Goal: Check status: Check status

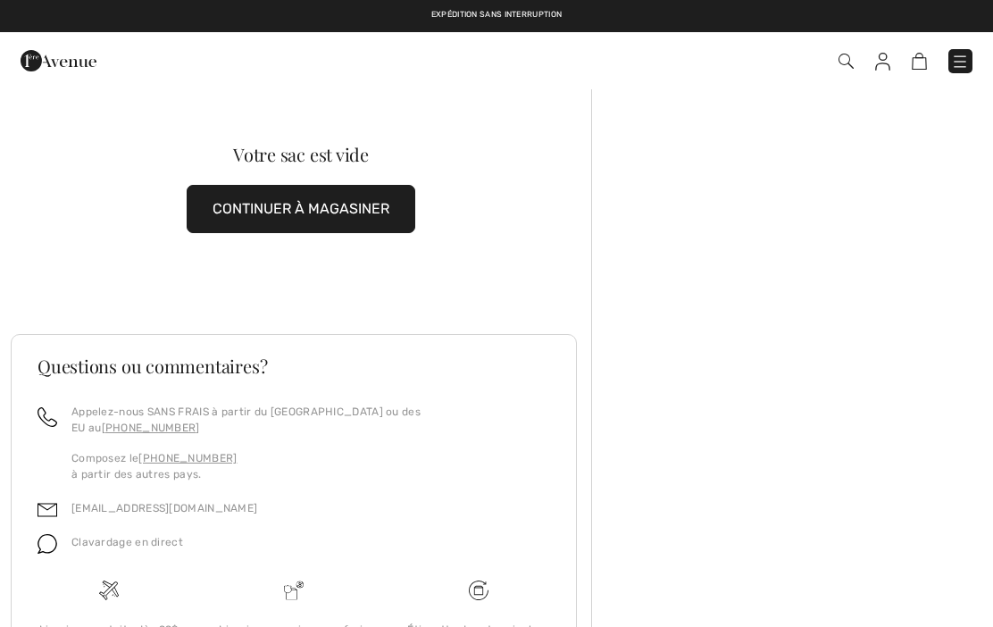
click at [887, 51] on link at bounding box center [882, 60] width 15 height 21
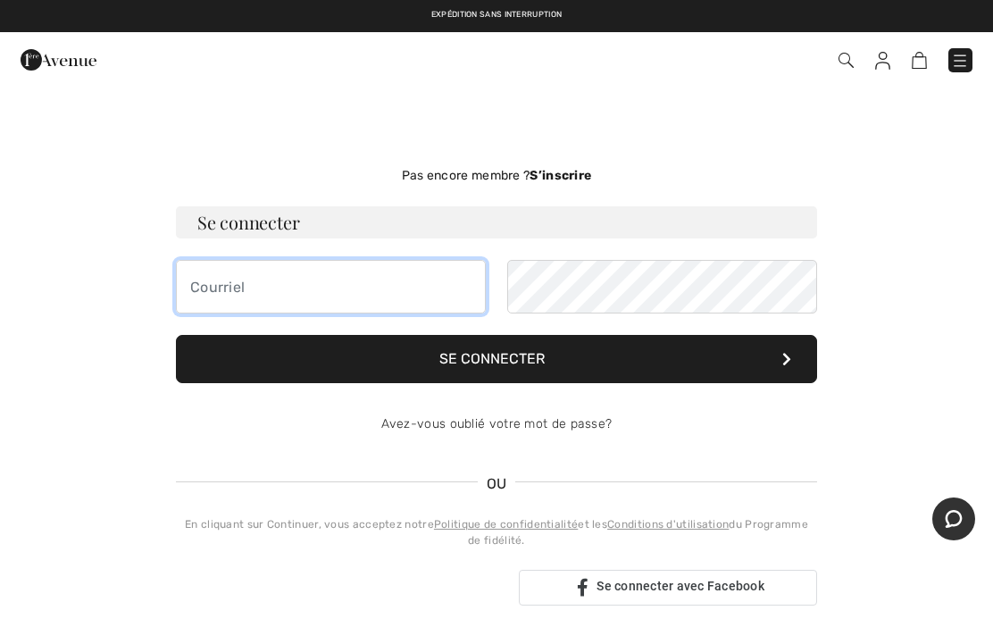
click at [201, 287] on input "email" at bounding box center [331, 287] width 310 height 54
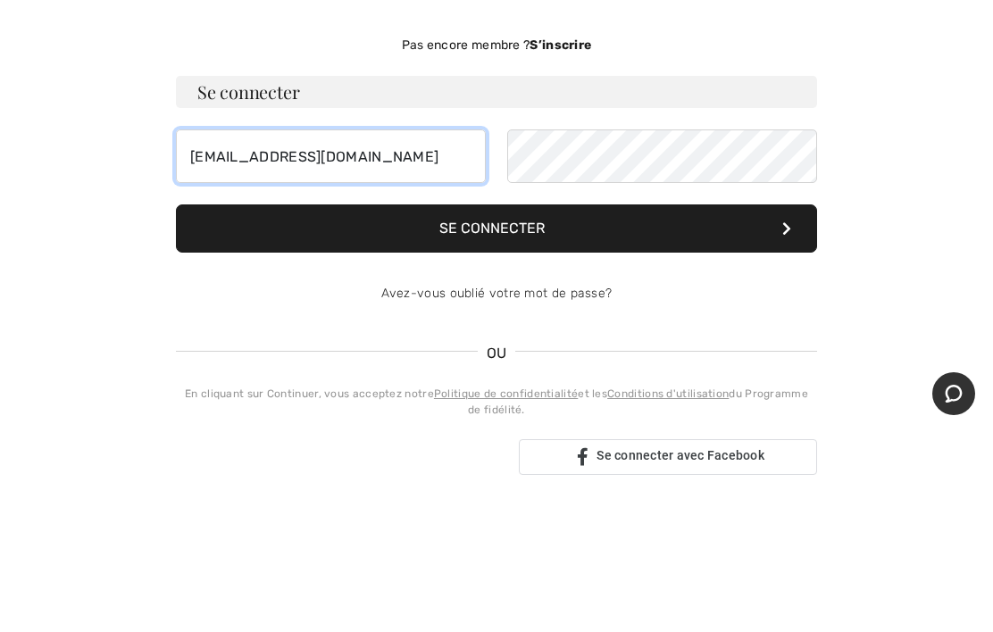
type input "[EMAIL_ADDRESS][DOMAIN_NAME]"
click at [439, 335] on button "Se connecter" at bounding box center [496, 359] width 641 height 48
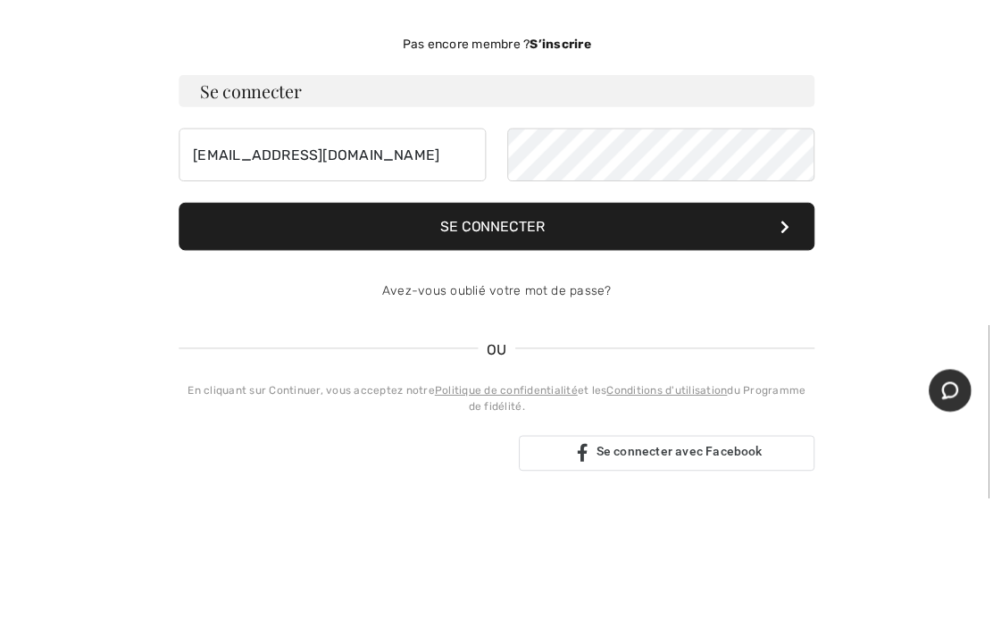
scroll to position [125, 0]
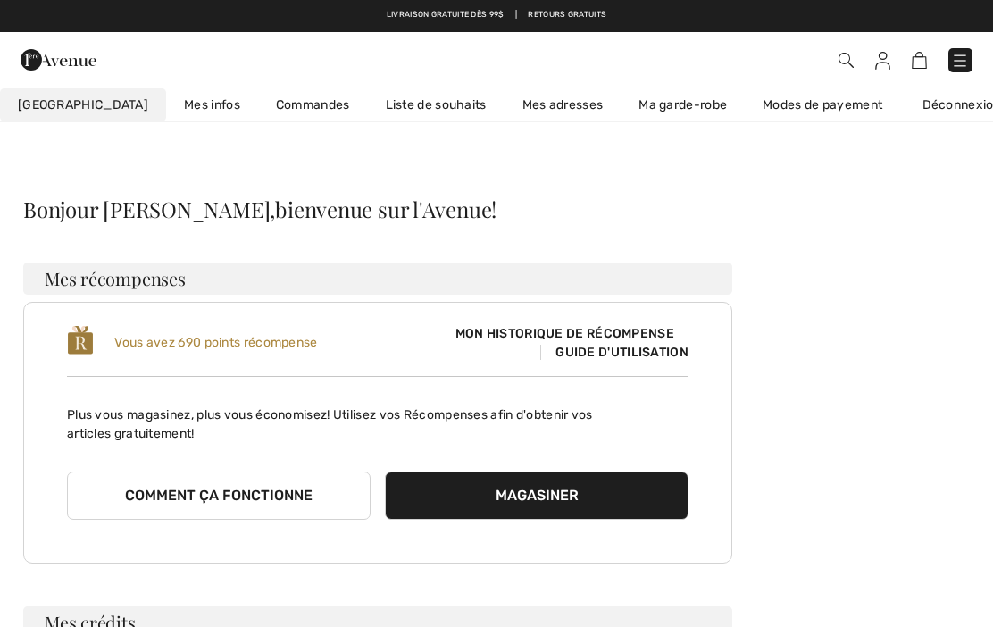
click at [258, 105] on link "Commandes" at bounding box center [313, 104] width 110 height 33
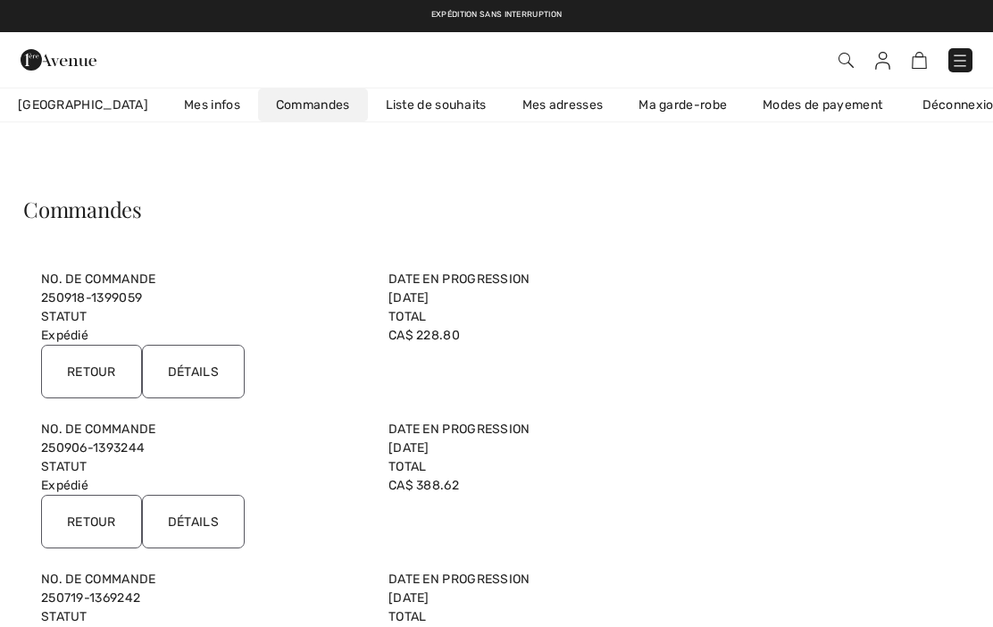
click at [194, 367] on input "Détails" at bounding box center [193, 372] width 103 height 54
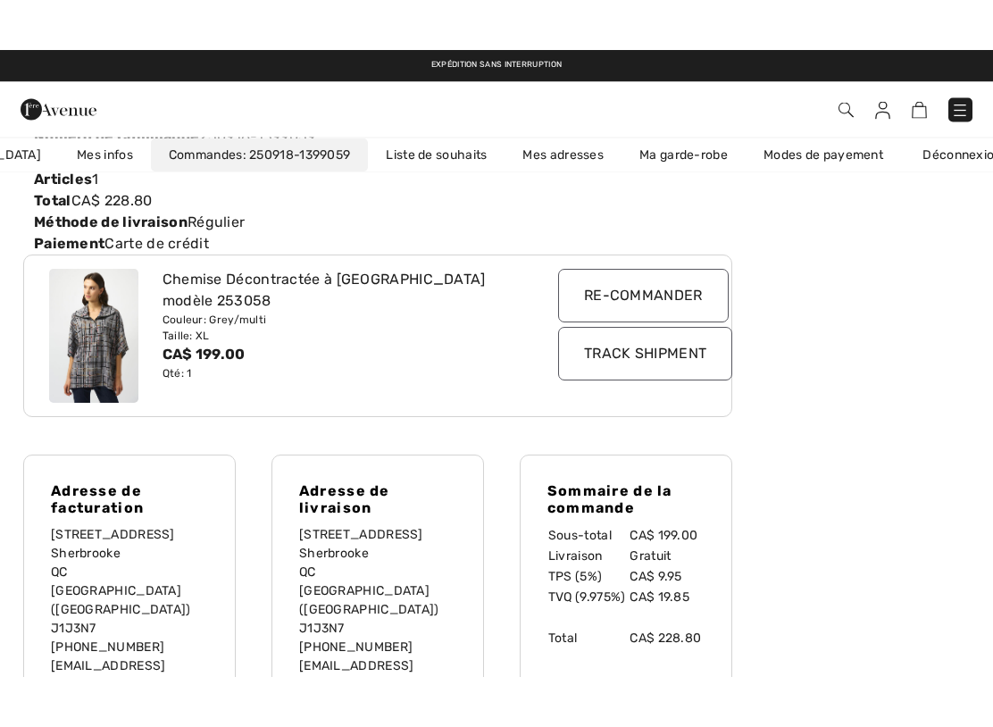
scroll to position [163, 0]
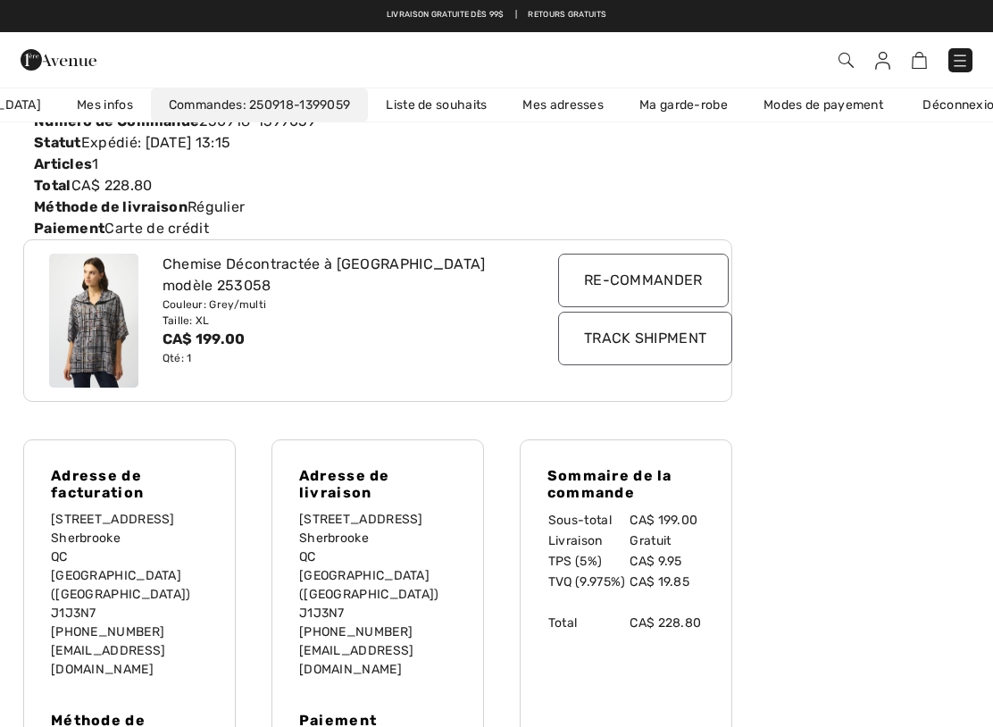
click at [636, 353] on input "Track Shipment" at bounding box center [645, 339] width 174 height 54
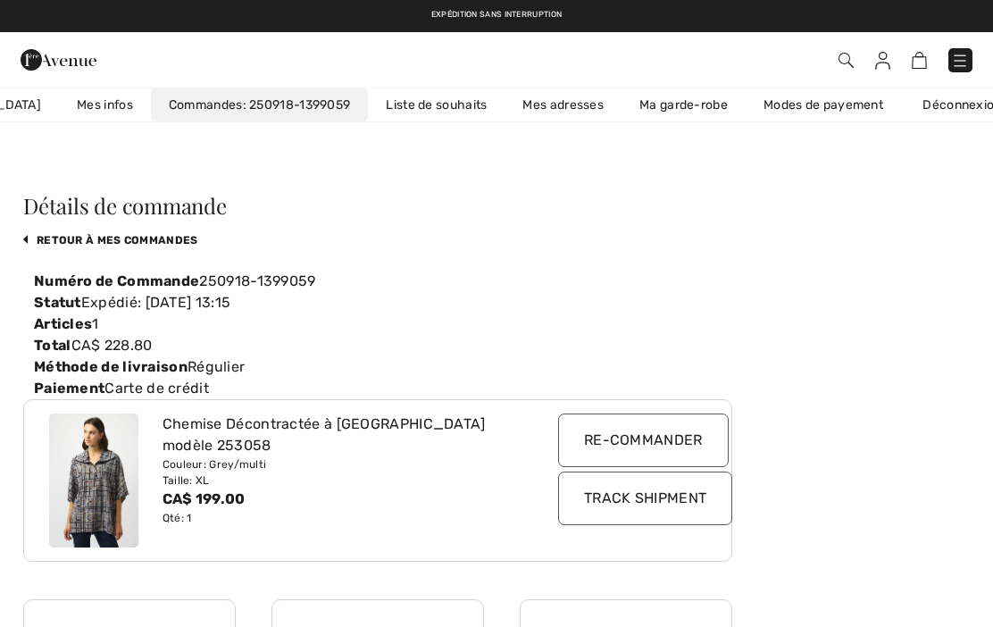
scroll to position [0, 0]
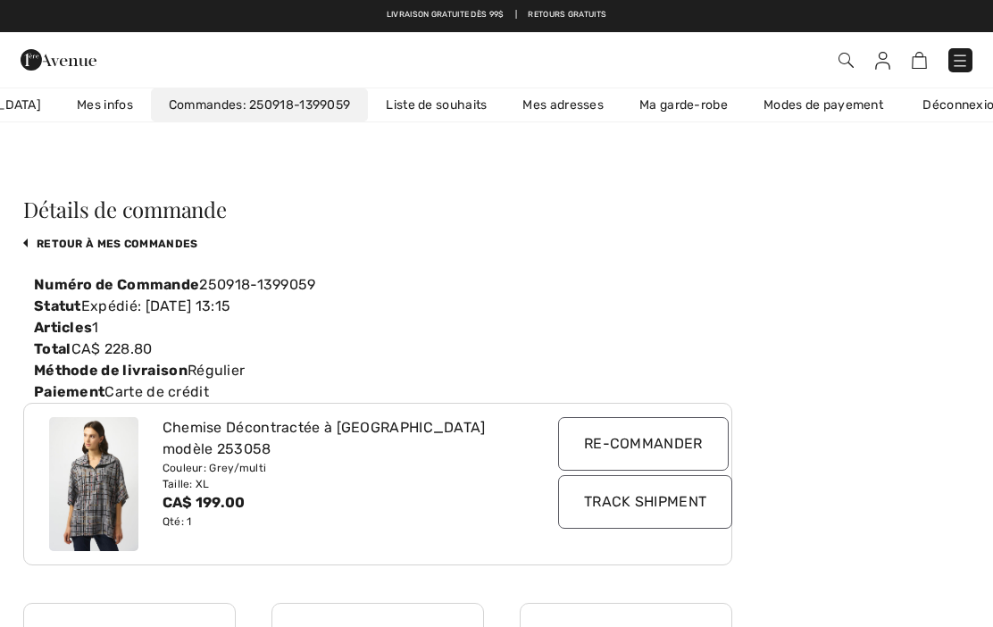
click at [924, 109] on link "Déconnexion" at bounding box center [970, 104] width 132 height 33
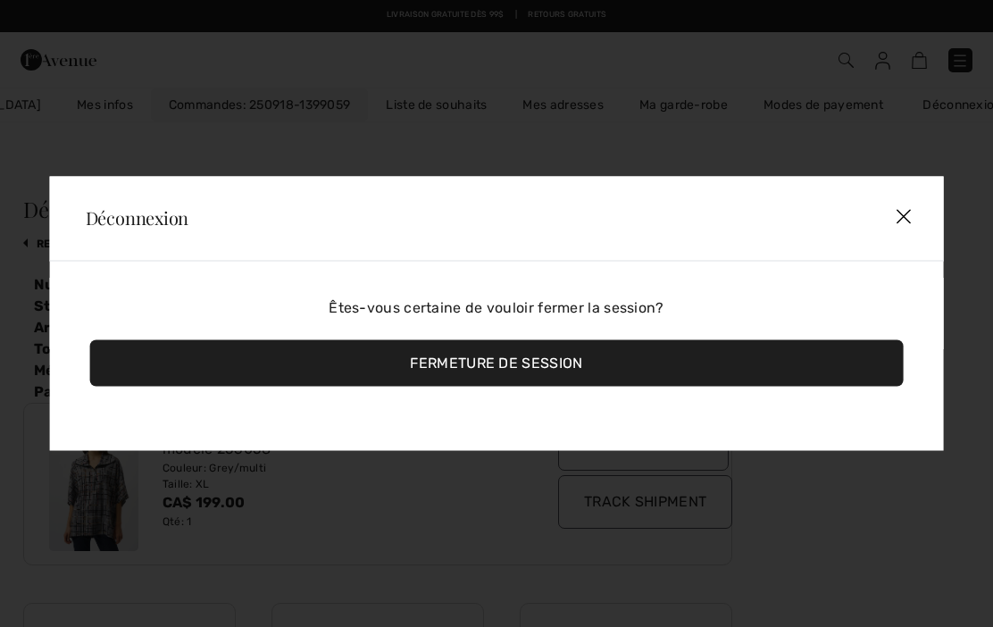
click at [570, 382] on div "Fermeture de session" at bounding box center [496, 363] width 813 height 46
